Goal: Information Seeking & Learning: Understand process/instructions

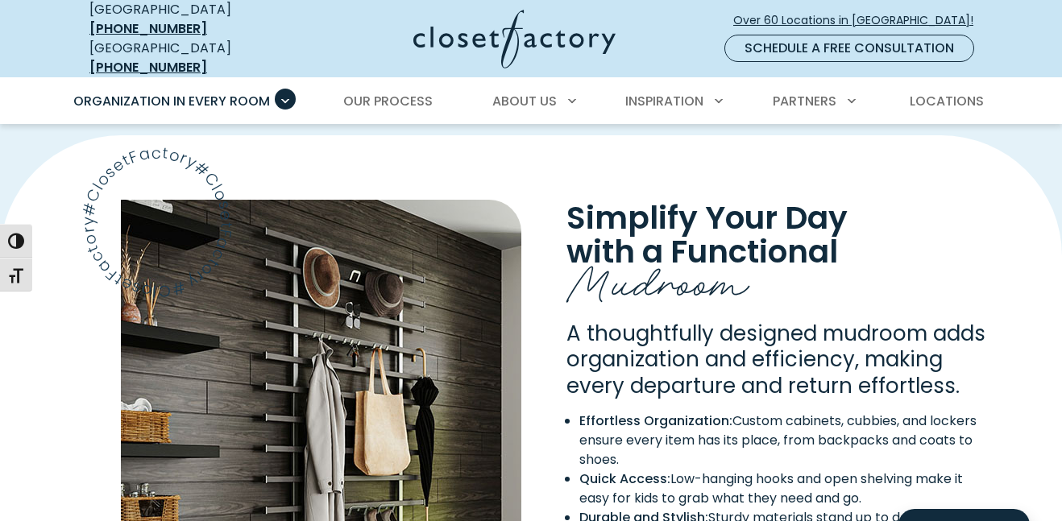
scroll to position [1153, 0]
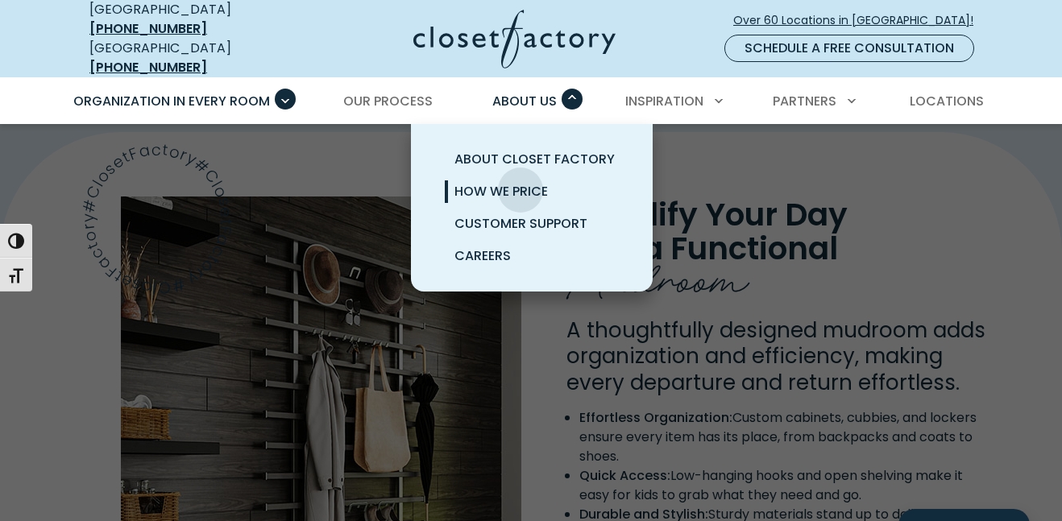
click at [521, 182] on span "How We Price" at bounding box center [500, 191] width 93 height 19
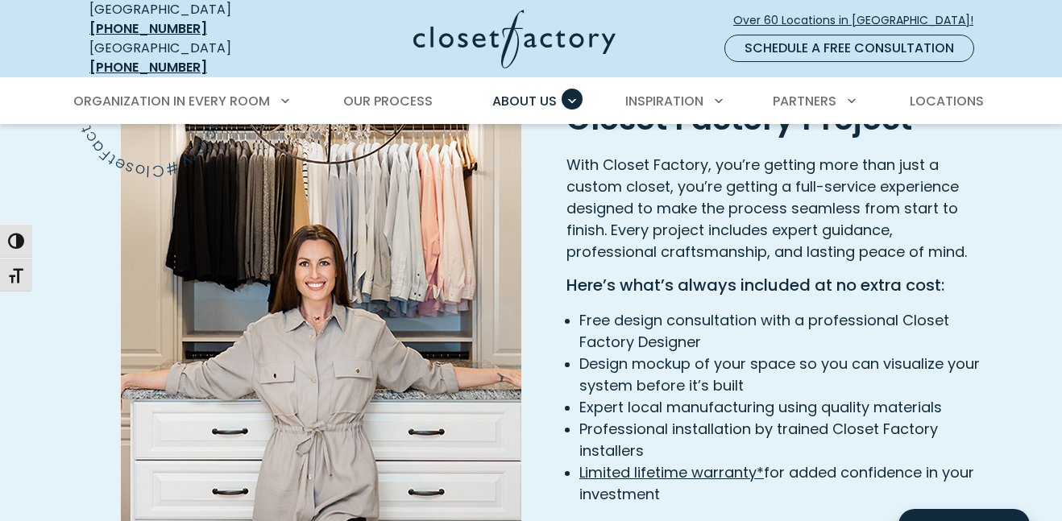
scroll to position [2405, 0]
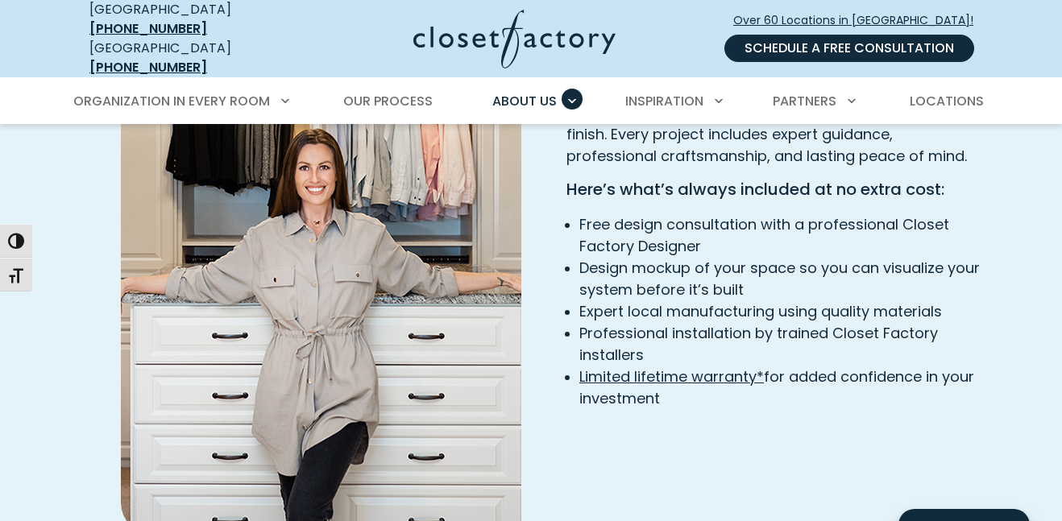
click at [833, 47] on link "Schedule a Free Consultation" at bounding box center [849, 48] width 250 height 27
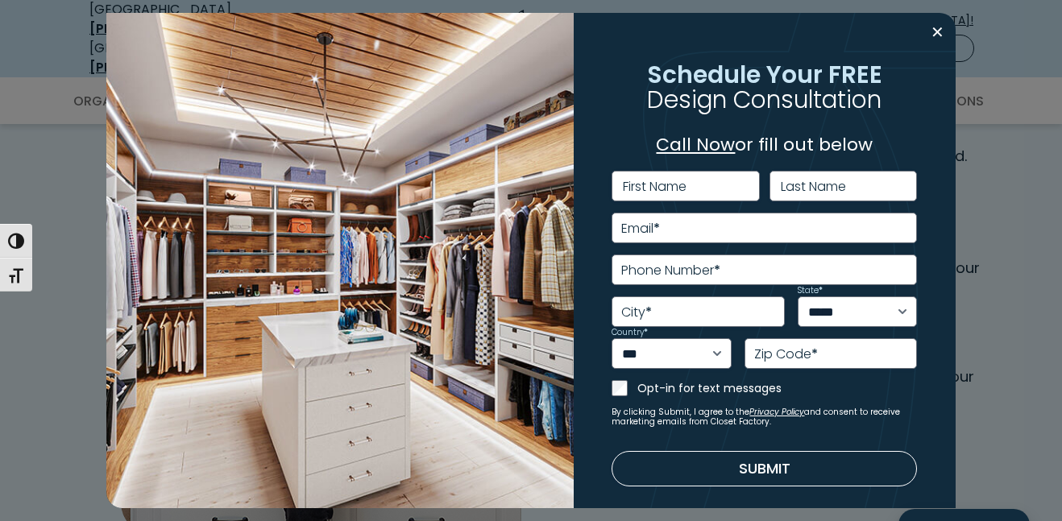
click at [708, 139] on link "Call Now" at bounding box center [695, 144] width 79 height 25
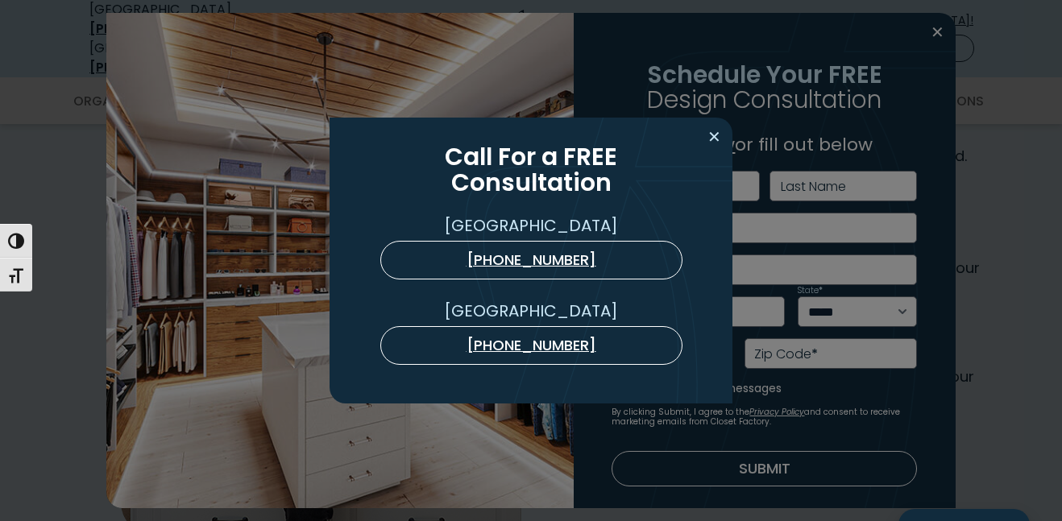
click at [713, 139] on button "Close modal" at bounding box center [714, 137] width 23 height 26
